Goal: Transaction & Acquisition: Purchase product/service

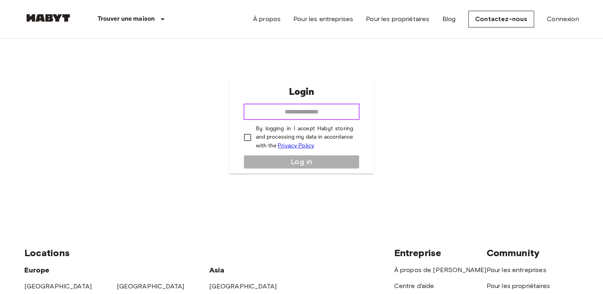
click at [317, 112] on input "email" at bounding box center [301, 112] width 116 height 16
type input "**********"
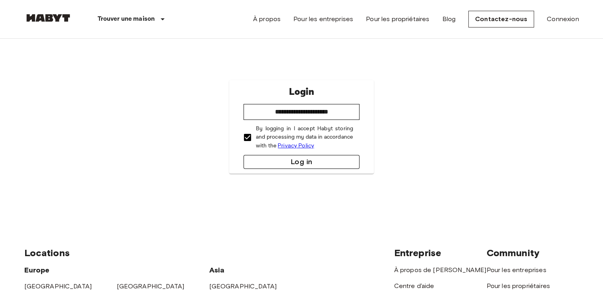
click at [278, 159] on button "Log in" at bounding box center [301, 162] width 116 height 14
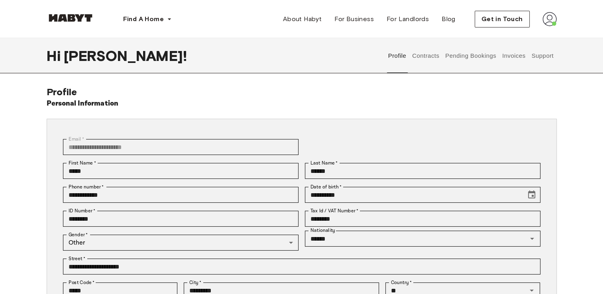
click at [426, 59] on button "Contracts" at bounding box center [425, 55] width 29 height 35
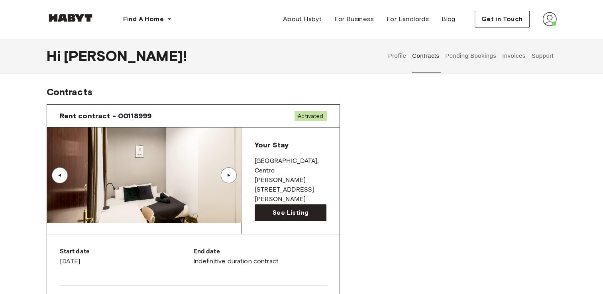
click at [188, 172] on img at bounding box center [144, 175] width 194 height 96
click at [280, 208] on span "See Listing" at bounding box center [291, 213] width 36 height 10
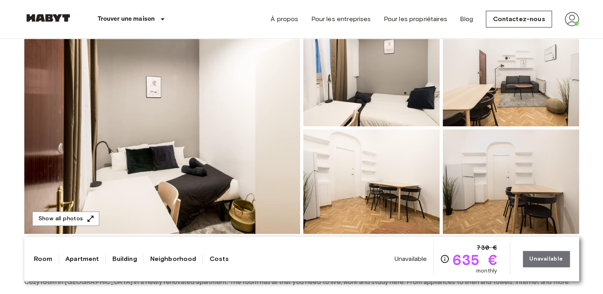
scroll to position [80, 0]
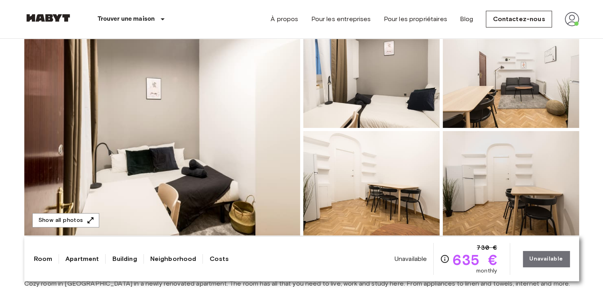
click at [132, 98] on img at bounding box center [162, 130] width 276 height 212
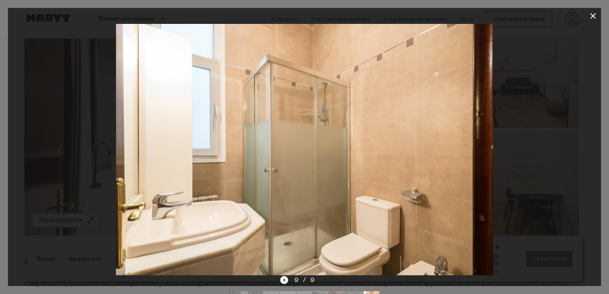
click at [592, 17] on icon "button" at bounding box center [593, 16] width 6 height 6
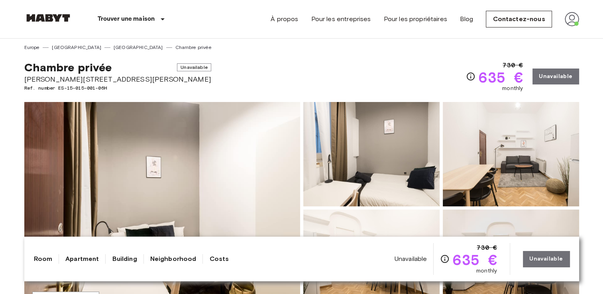
scroll to position [0, 0]
